Goal: Task Accomplishment & Management: Use online tool/utility

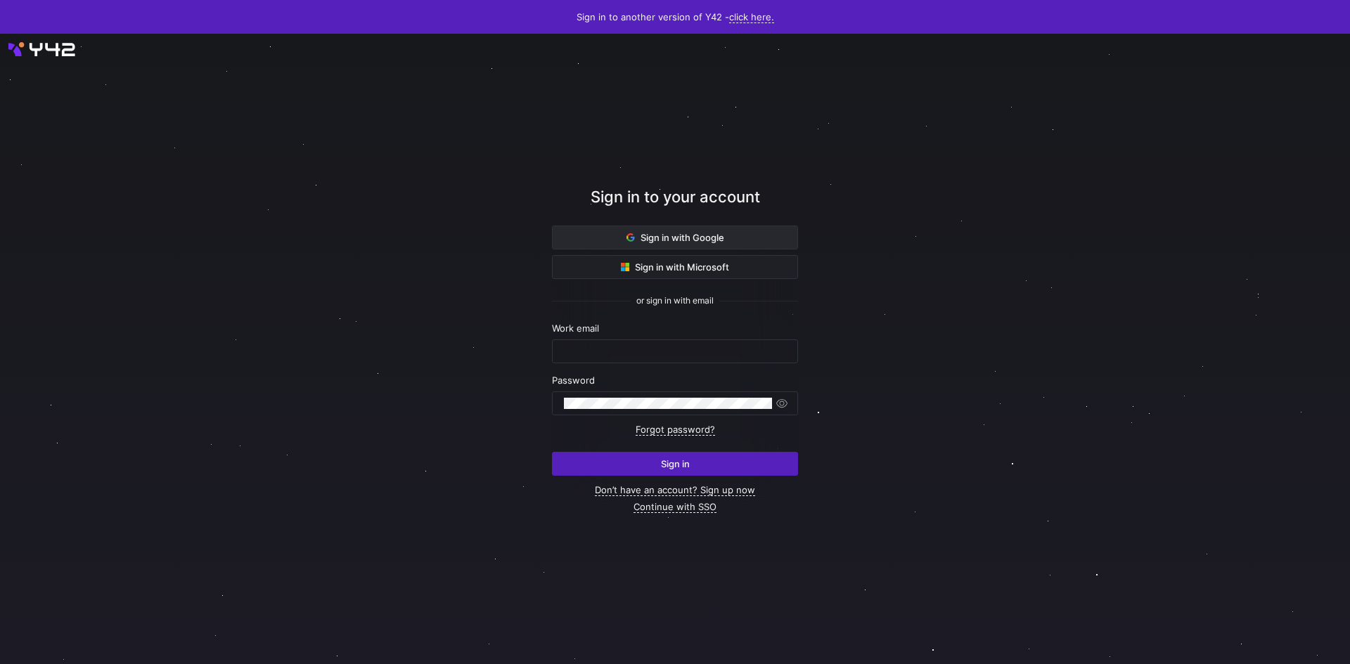
type input "[PERSON_NAME][EMAIL_ADDRESS][DOMAIN_NAME]"
click at [662, 238] on span "Sign in with Google" at bounding box center [675, 237] width 98 height 11
type input "[PERSON_NAME][EMAIL_ADDRESS][DOMAIN_NAME]"
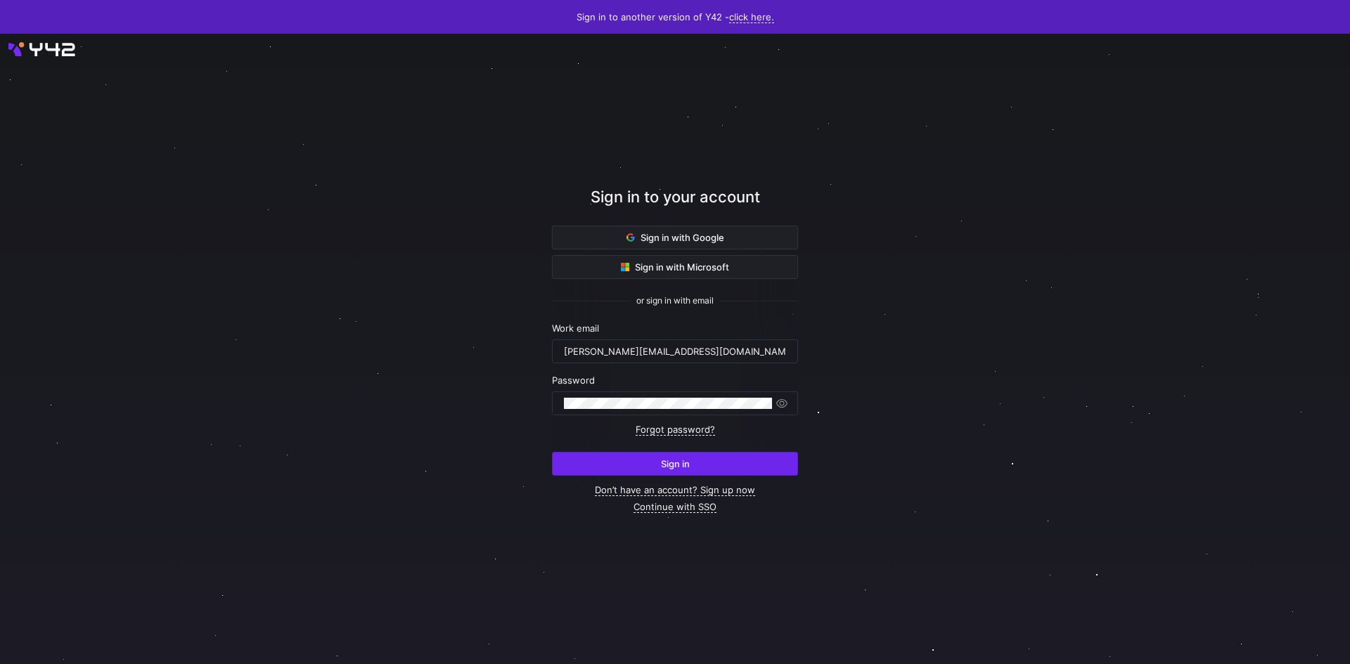
click at [599, 463] on span "submit" at bounding box center [675, 464] width 245 height 22
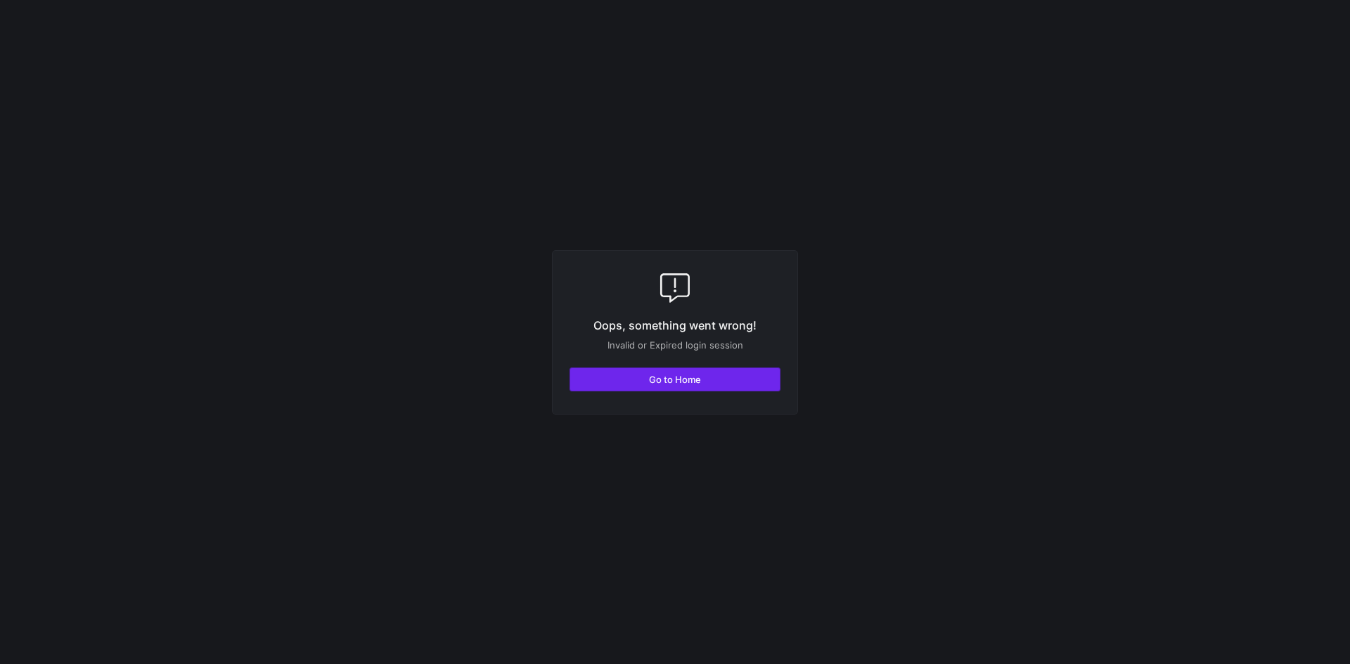
click at [626, 375] on span "button" at bounding box center [675, 379] width 210 height 22
